Goal: Task Accomplishment & Management: Use online tool/utility

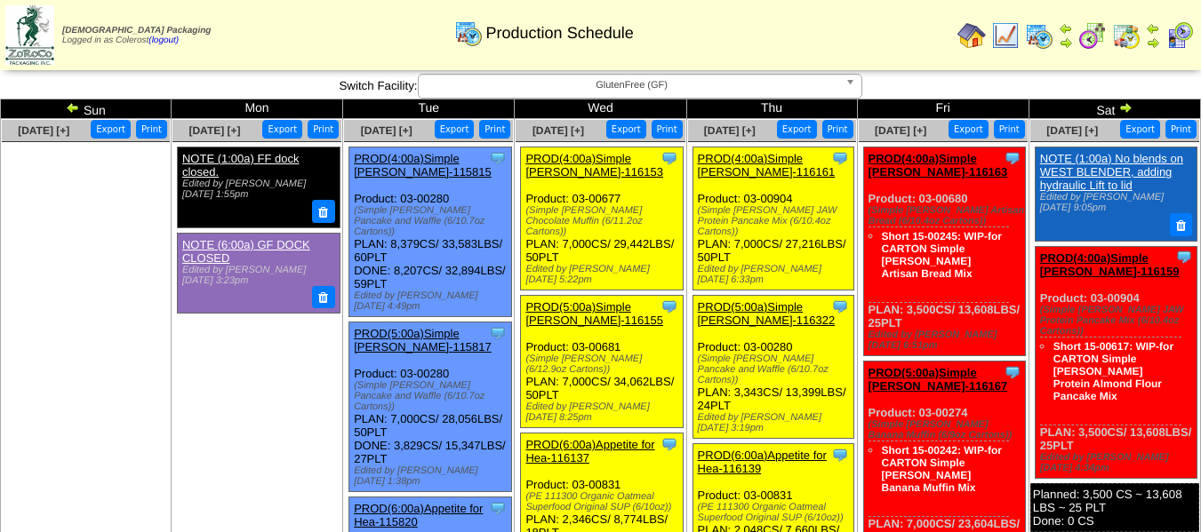
click at [539, 75] on div "Zoroco Packaging Logged in as Colerost (logout) Print All" at bounding box center [600, 38] width 1201 height 77
click at [540, 80] on span "GlutenFree (GF)" at bounding box center [632, 85] width 412 height 21
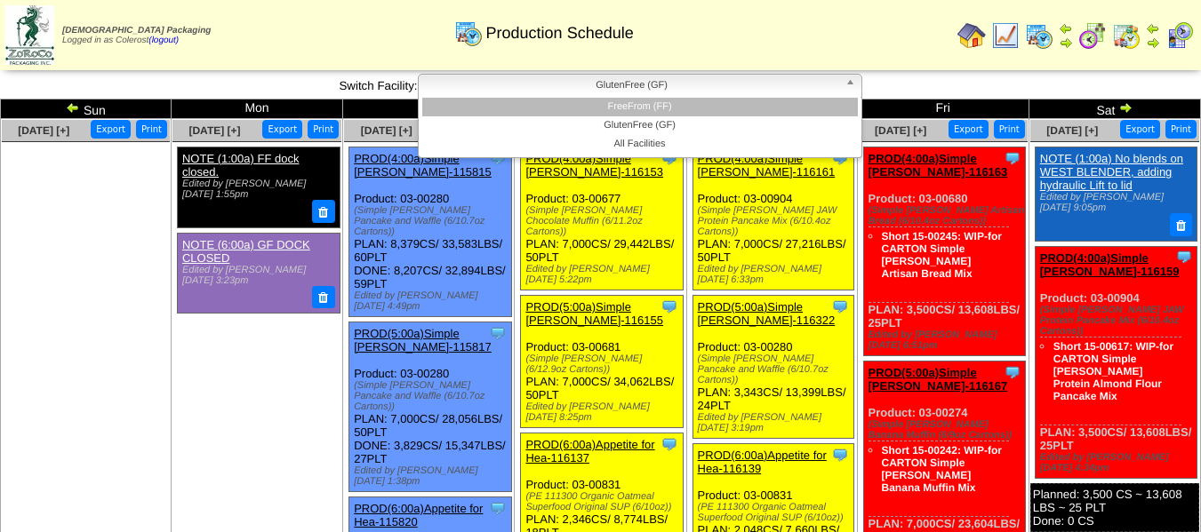
click at [549, 108] on li "FreeFrom (FF)" at bounding box center [640, 107] width 436 height 19
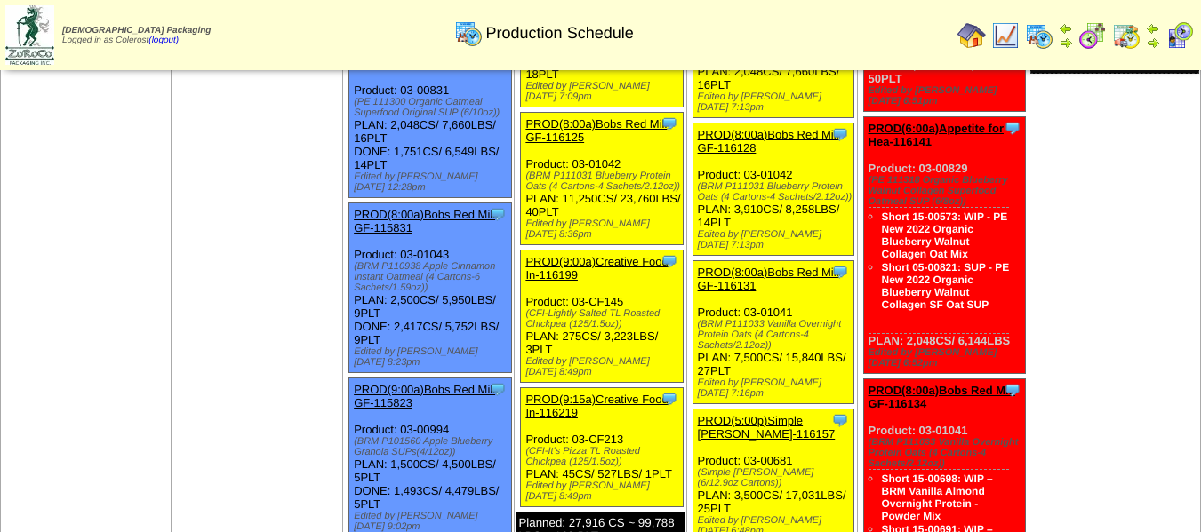
scroll to position [292, 0]
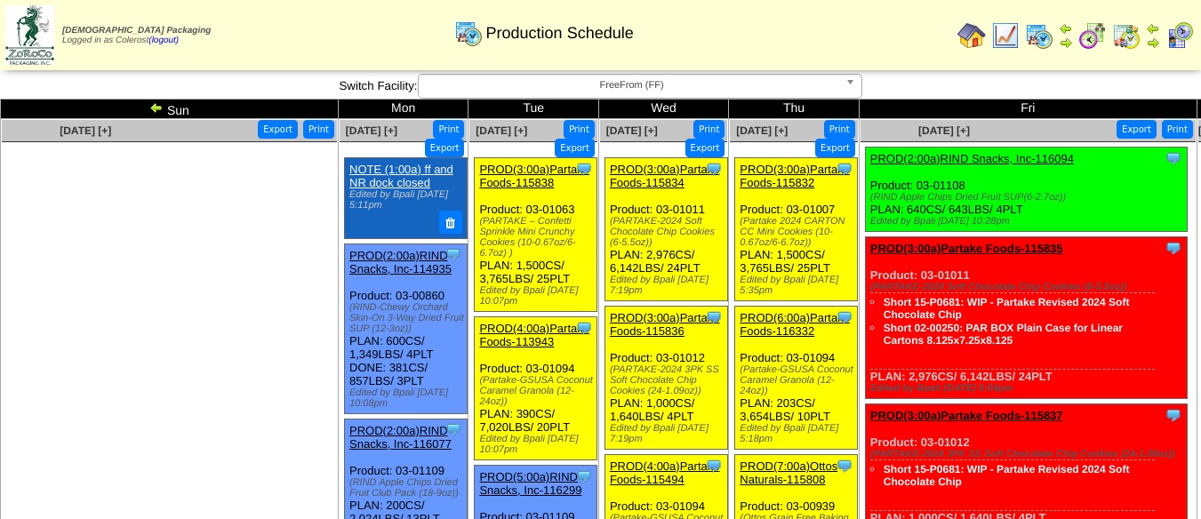
click at [573, 92] on span "FreeFrom (FF)" at bounding box center [632, 85] width 412 height 21
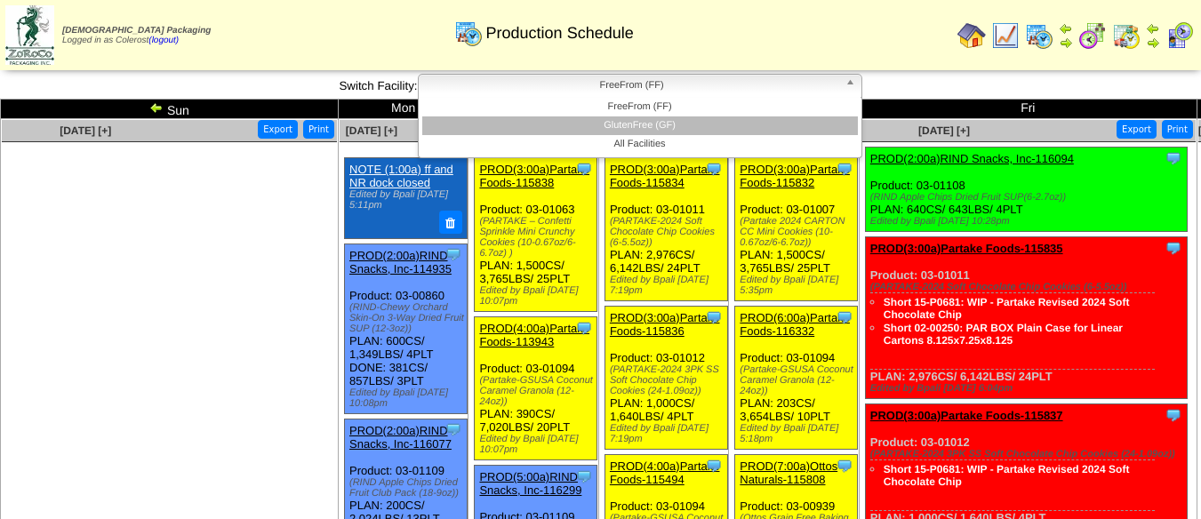
click at [576, 116] on li "GlutenFree (GF)" at bounding box center [640, 125] width 436 height 19
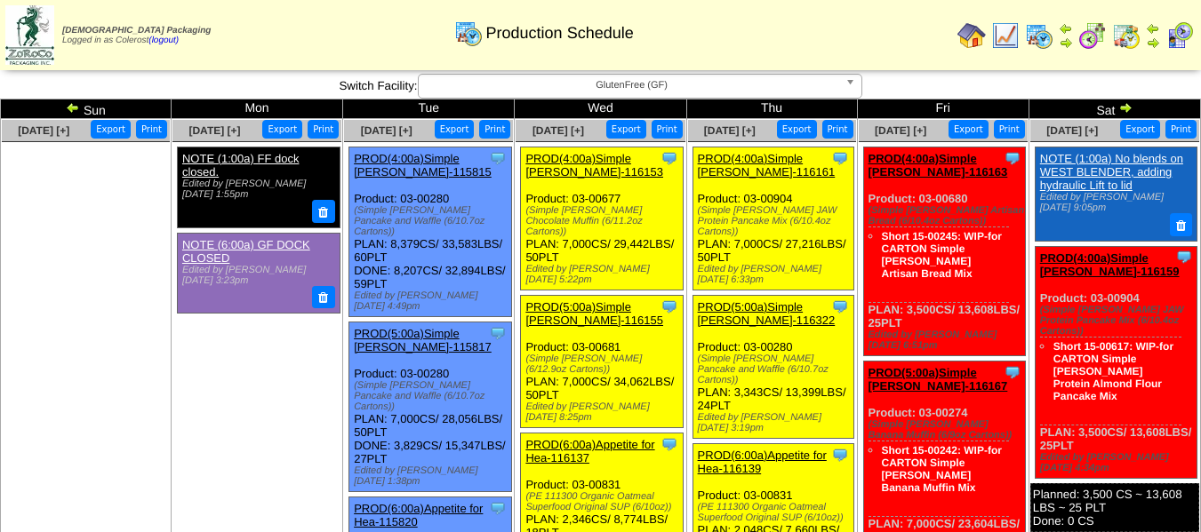
click at [443, 84] on span "GlutenFree (GF)" at bounding box center [632, 85] width 412 height 21
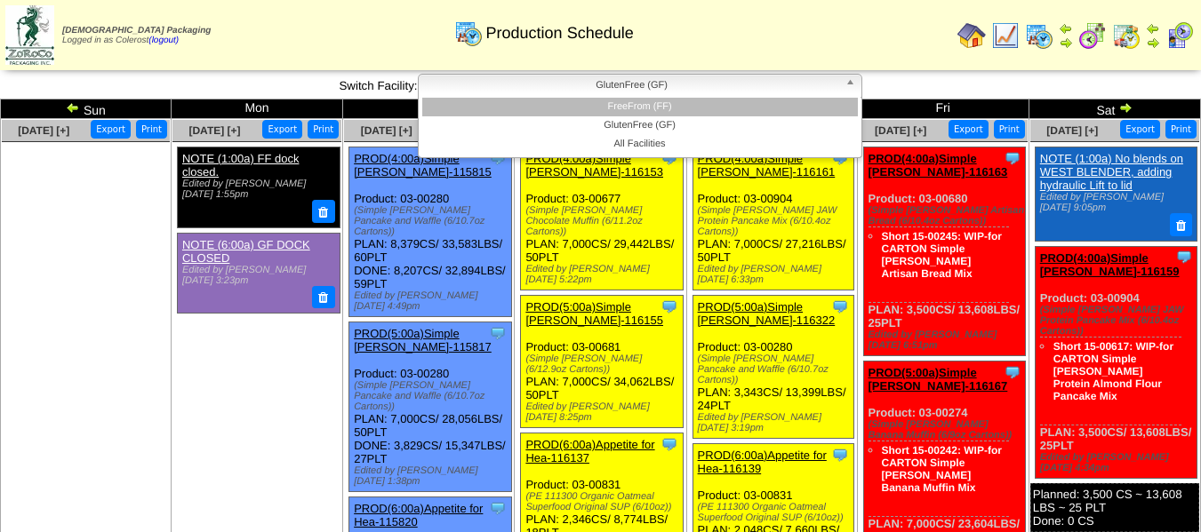
click at [460, 104] on li "FreeFrom (FF)" at bounding box center [640, 107] width 436 height 19
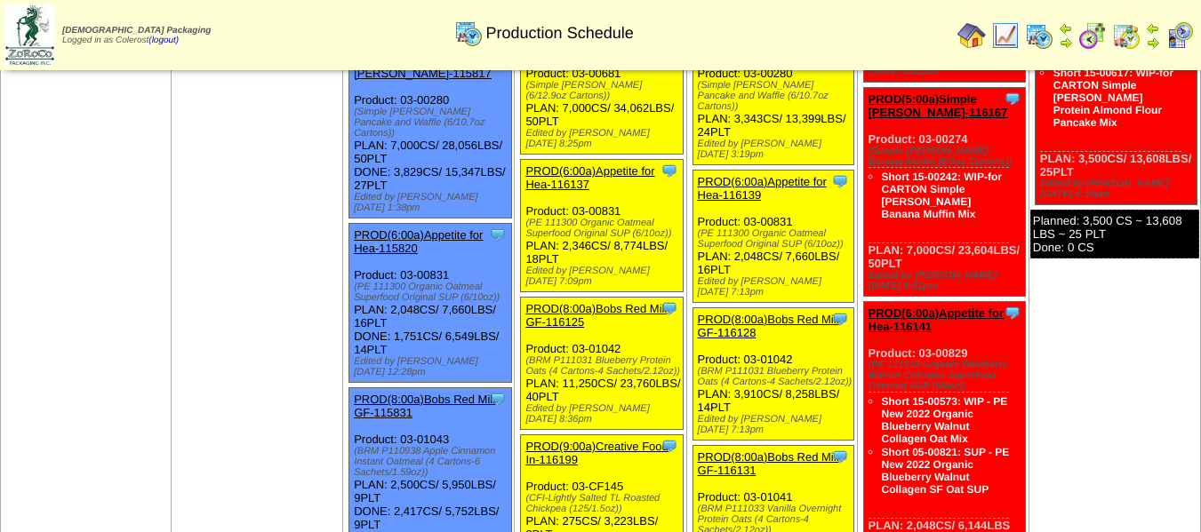
scroll to position [533, 0]
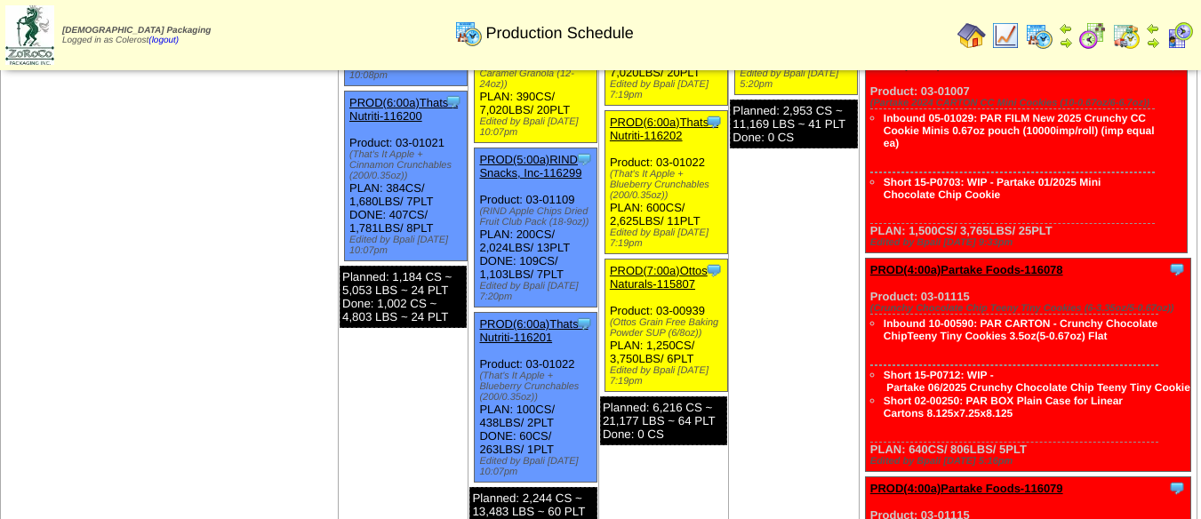
scroll to position [622, 0]
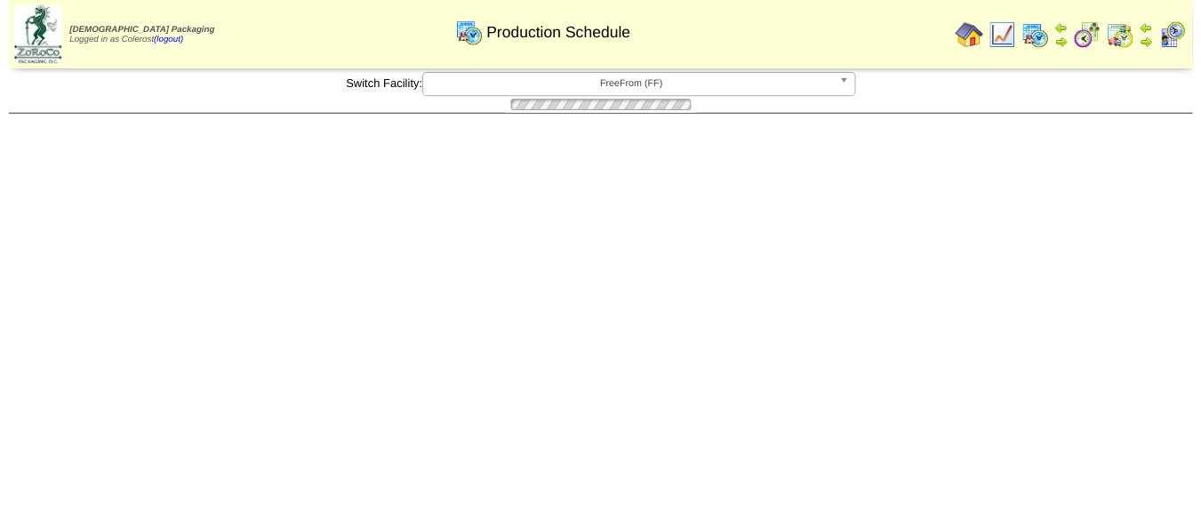
scroll to position [622, 0]
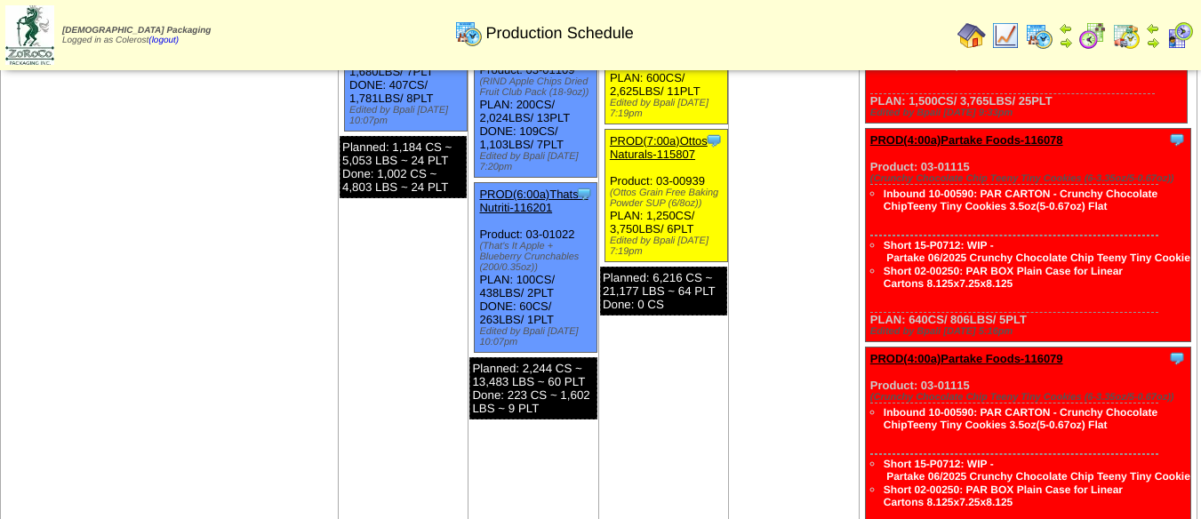
click at [545, 188] on link "PROD(6:00a)Thats It Nutriti-116201" at bounding box center [533, 201] width 108 height 27
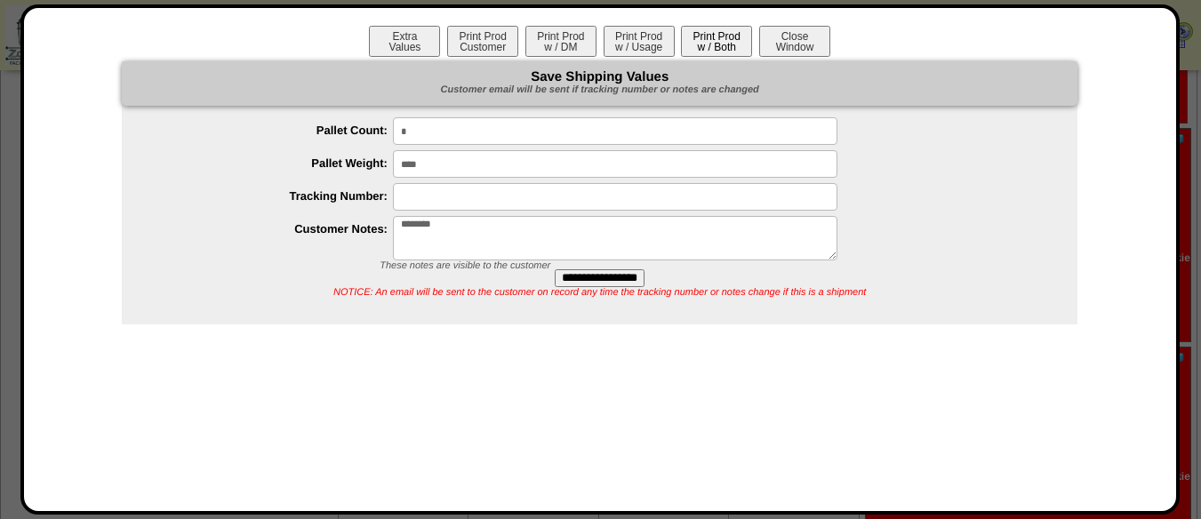
click at [694, 34] on button "Print Prod w / Both" at bounding box center [716, 41] width 71 height 31
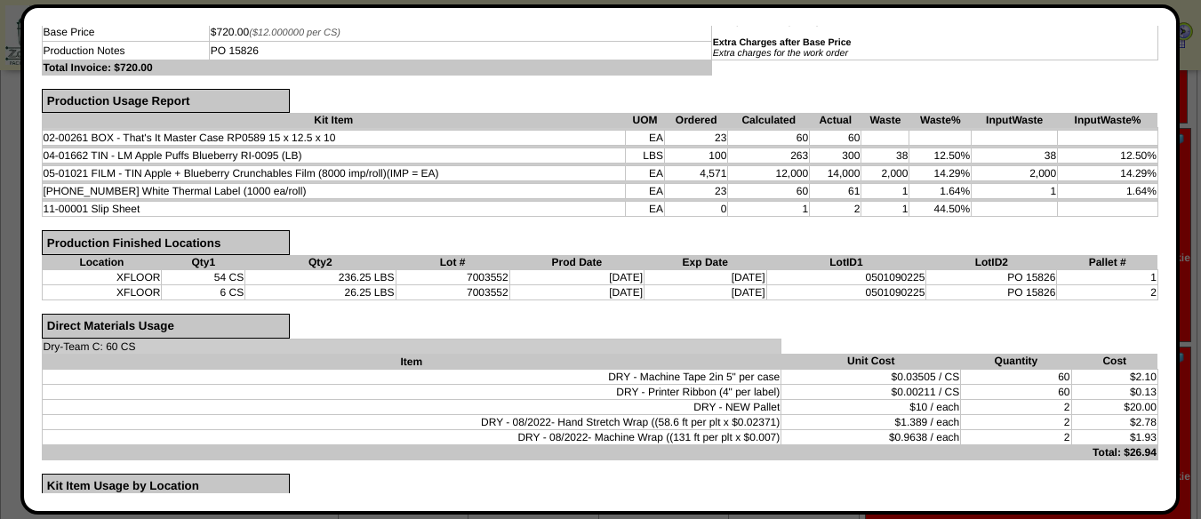
scroll to position [0, 0]
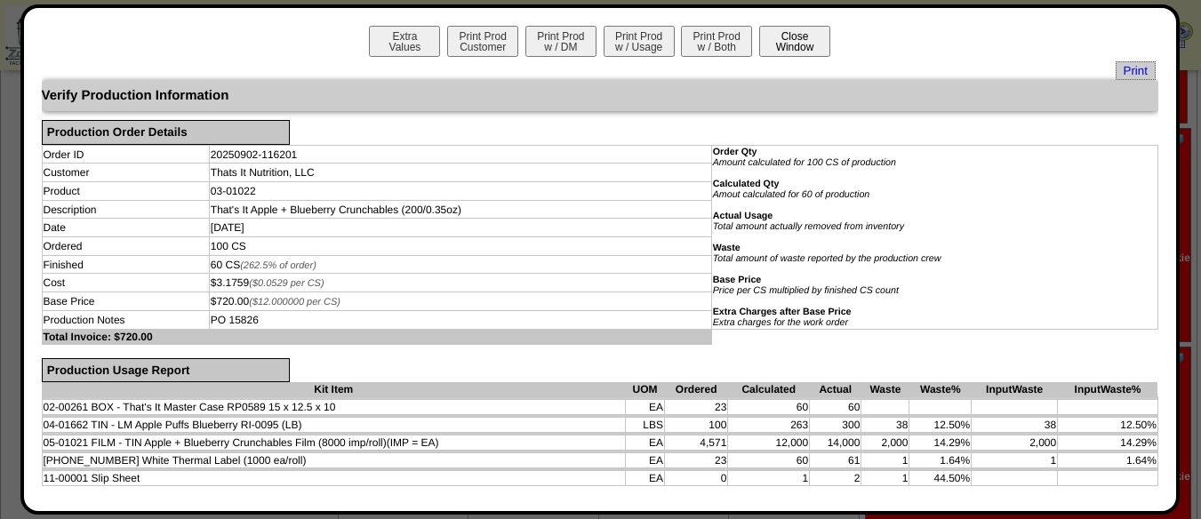
click at [772, 49] on button "Close Window" at bounding box center [794, 41] width 71 height 31
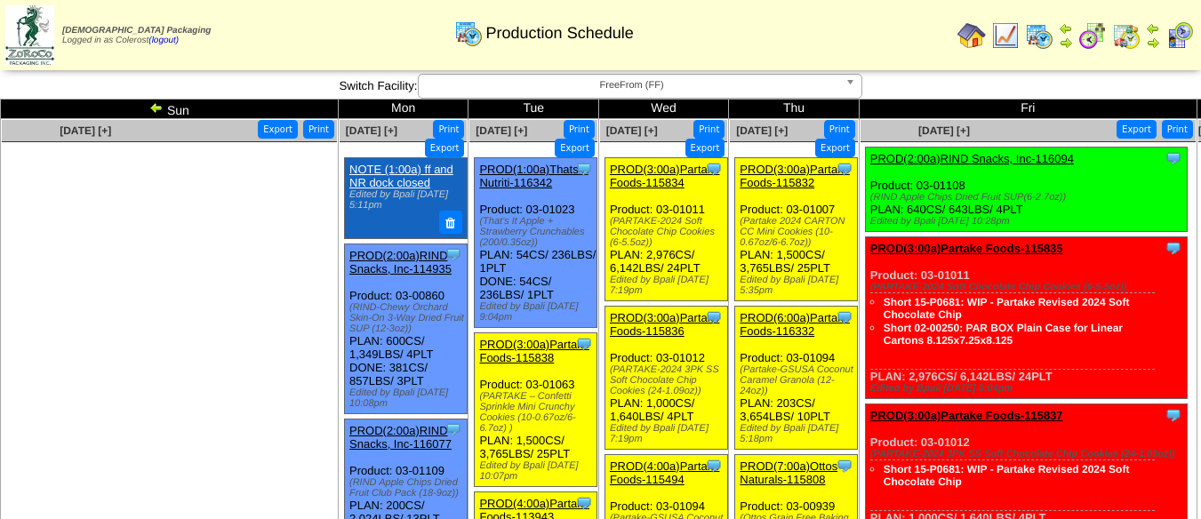
click at [540, 177] on link "PROD(1:00a)Thats It Nutriti-116342" at bounding box center [533, 176] width 108 height 27
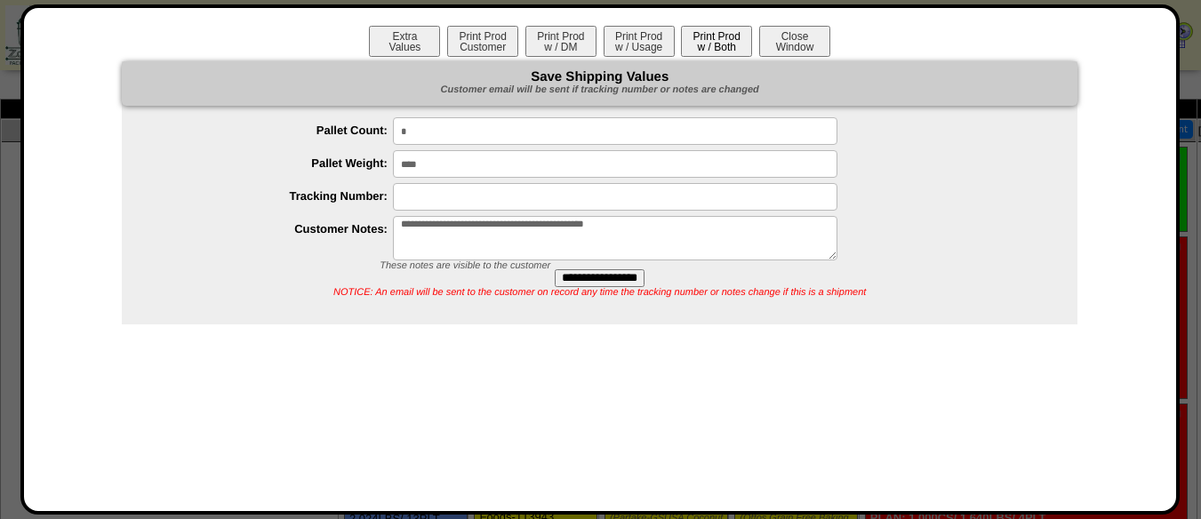
click at [708, 44] on button "Print Prod w / Both" at bounding box center [716, 41] width 71 height 31
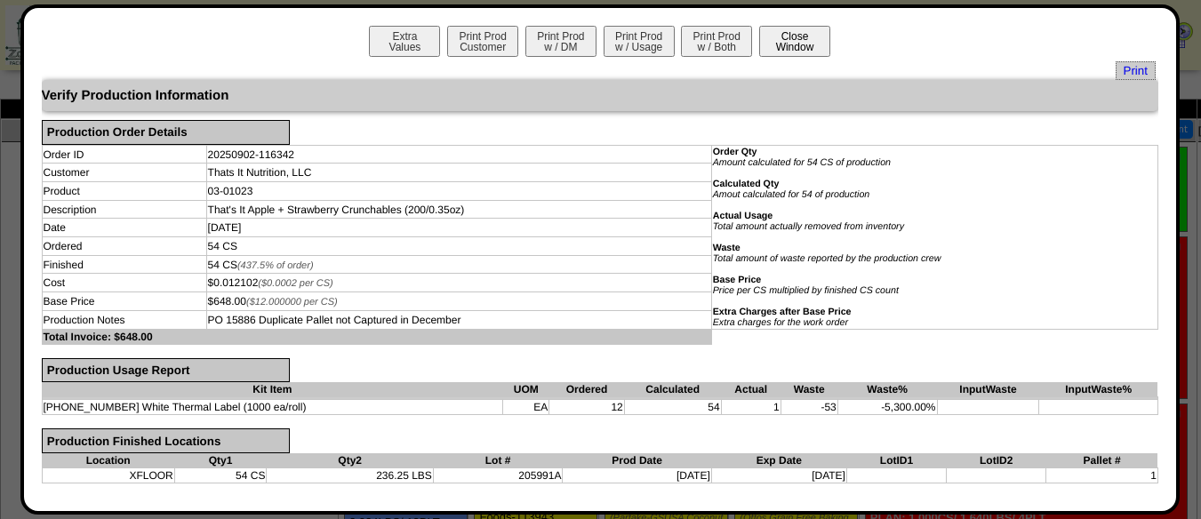
click at [780, 37] on button "Close Window" at bounding box center [794, 41] width 71 height 31
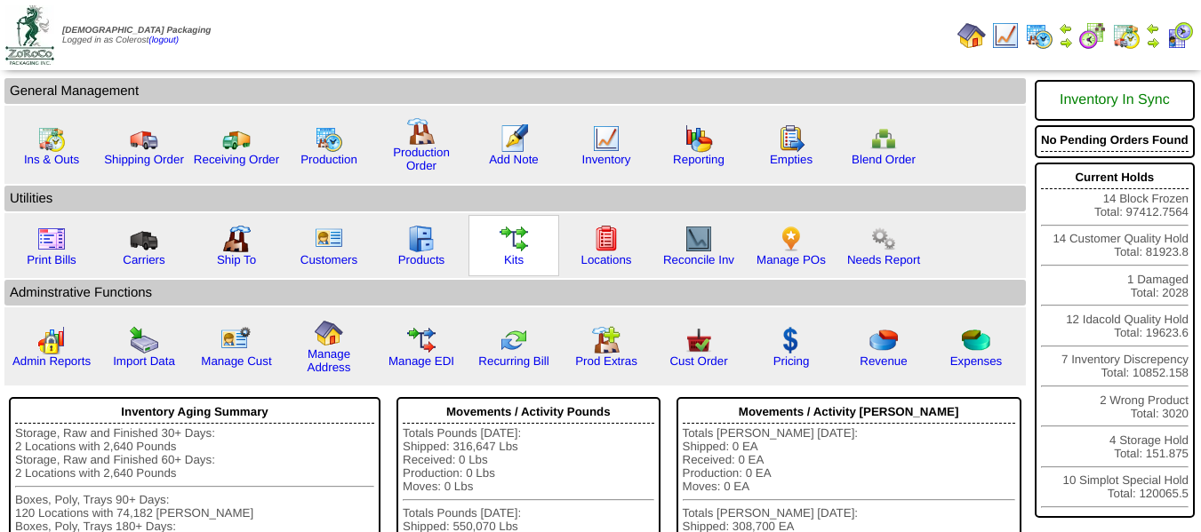
click at [515, 250] on img at bounding box center [514, 239] width 28 height 28
